Goal: Navigation & Orientation: Find specific page/section

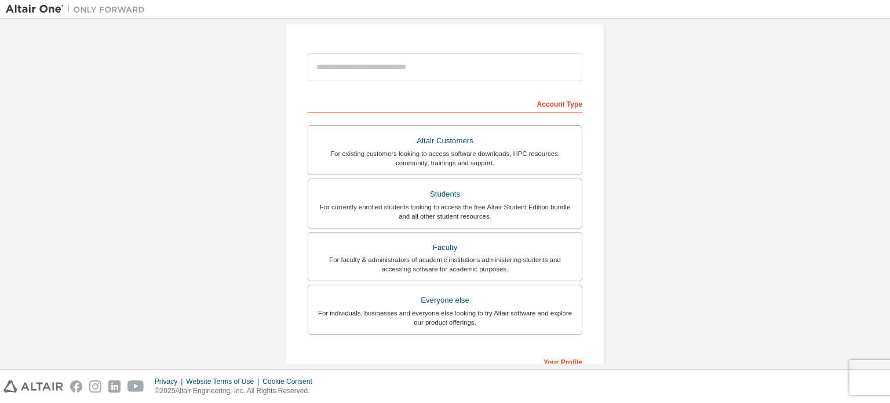
scroll to position [116, 0]
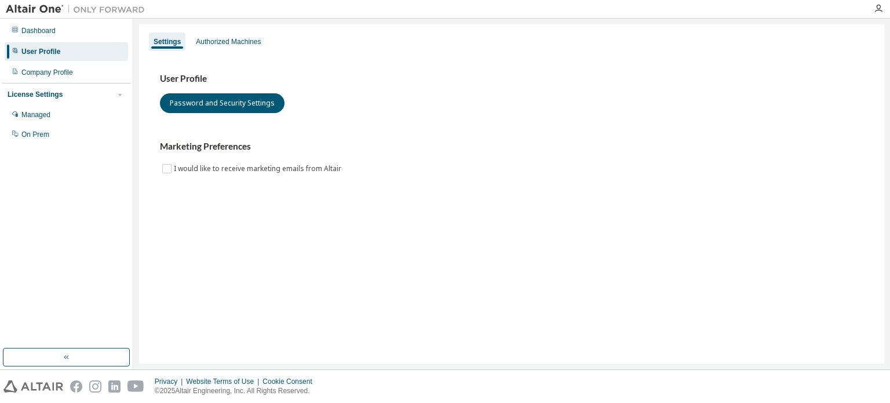
click at [81, 99] on div "License Settings" at bounding box center [67, 94] width 118 height 10
click at [90, 32] on div "Dashboard" at bounding box center [66, 30] width 123 height 19
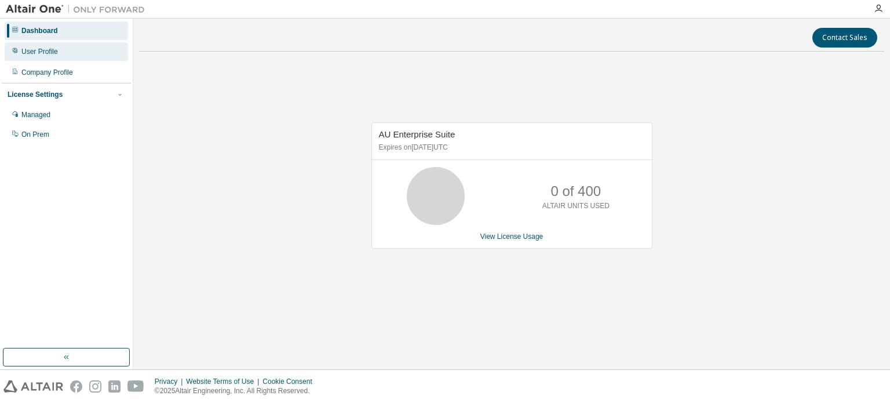
click at [84, 46] on div "User Profile" at bounding box center [66, 51] width 123 height 19
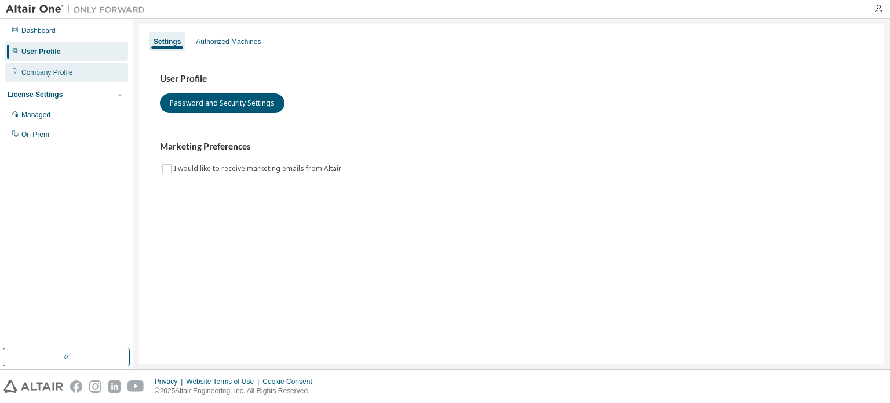
click at [83, 71] on div "Company Profile" at bounding box center [66, 72] width 123 height 19
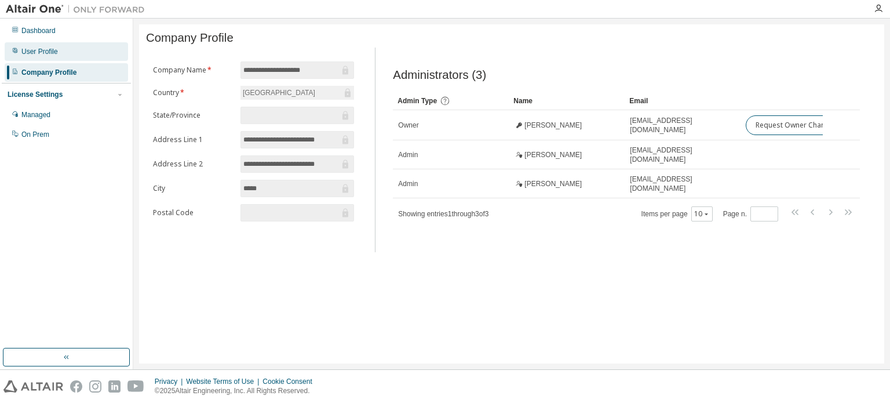
click at [81, 60] on div "User Profile" at bounding box center [66, 51] width 123 height 19
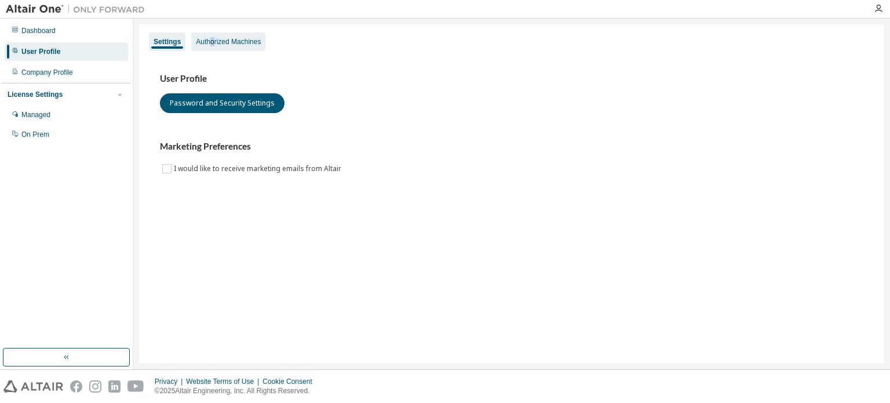
click at [210, 48] on div "Authorized Machines" at bounding box center [228, 41] width 74 height 19
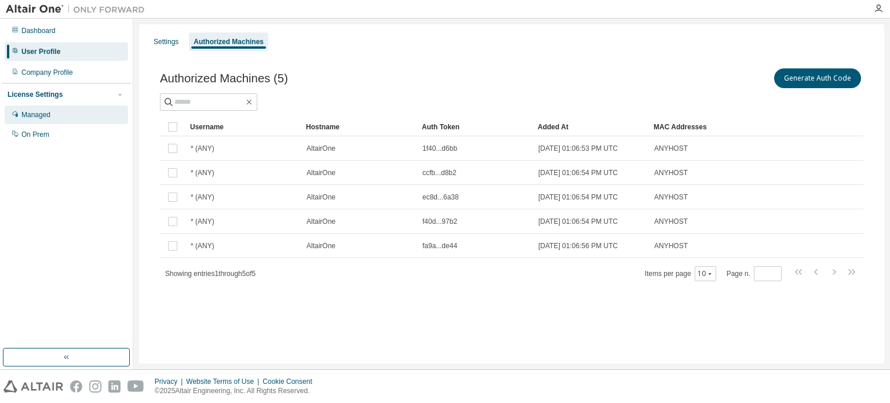
click at [67, 110] on div "Managed" at bounding box center [66, 114] width 123 height 19
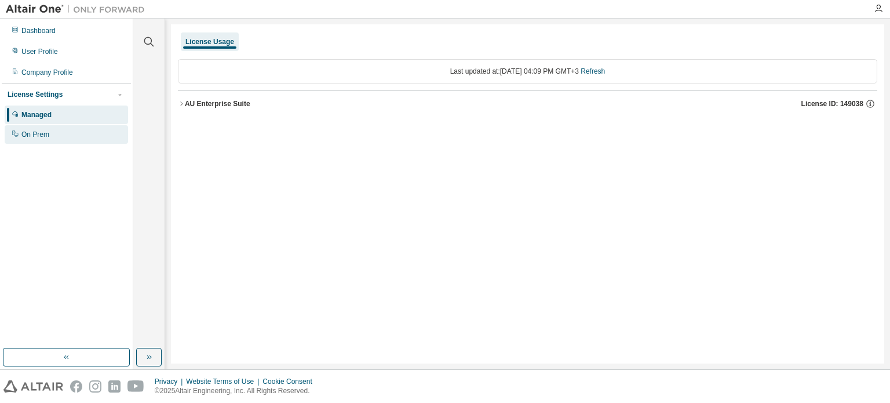
click at [70, 134] on div "On Prem" at bounding box center [66, 134] width 123 height 19
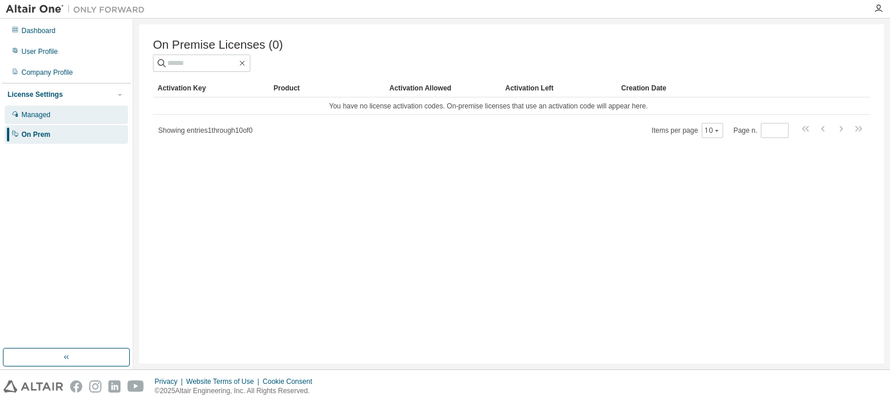
click at [76, 124] on div "Managed" at bounding box center [66, 114] width 123 height 19
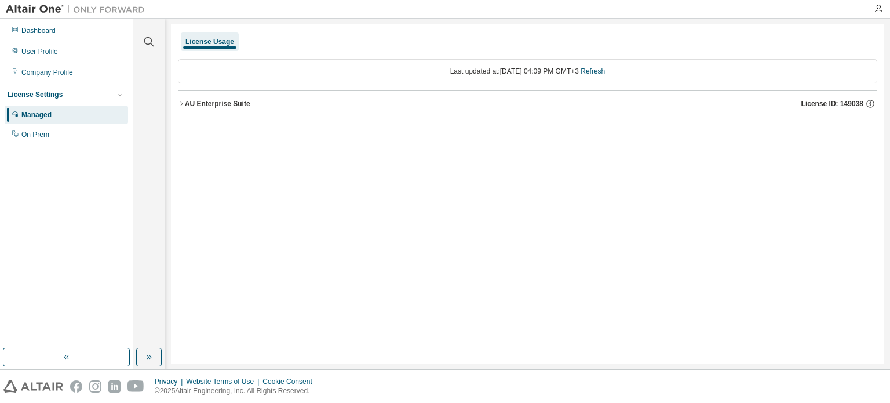
click at [189, 101] on div "AU Enterprise Suite" at bounding box center [217, 103] width 65 height 9
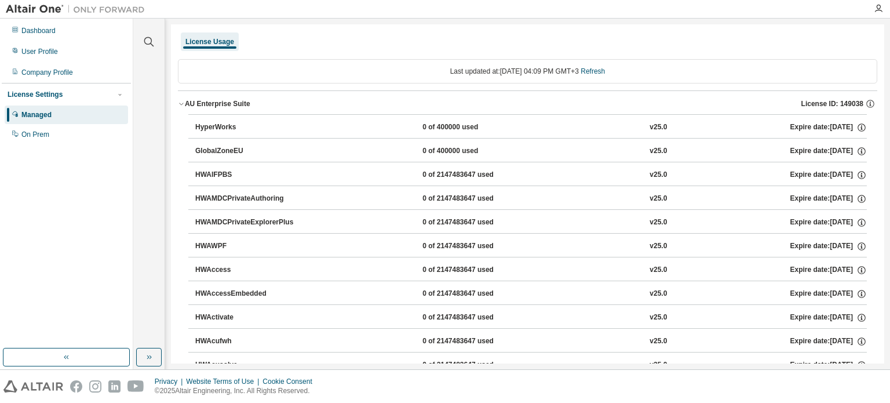
click at [105, 357] on button "button" at bounding box center [66, 357] width 127 height 19
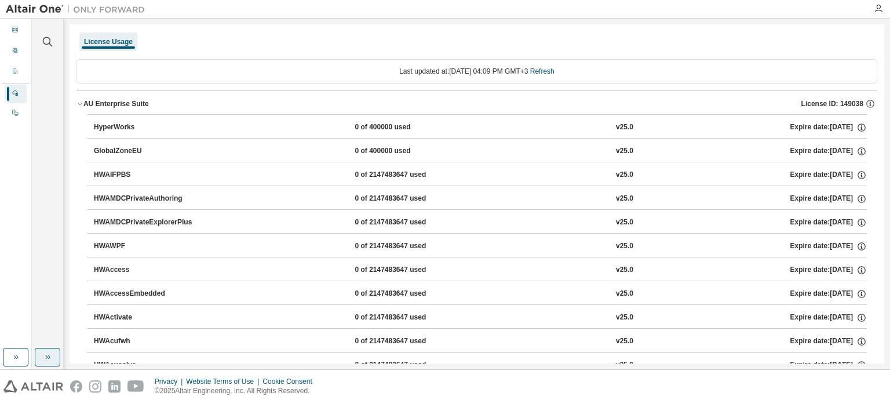
click at [50, 356] on icon "button" at bounding box center [47, 356] width 9 height 9
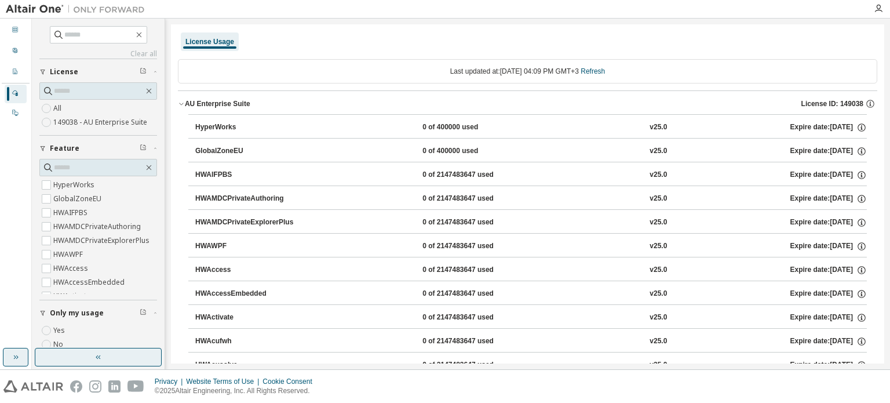
click at [12, 359] on icon "button" at bounding box center [15, 356] width 9 height 9
